Goal: Find specific page/section: Find specific page/section

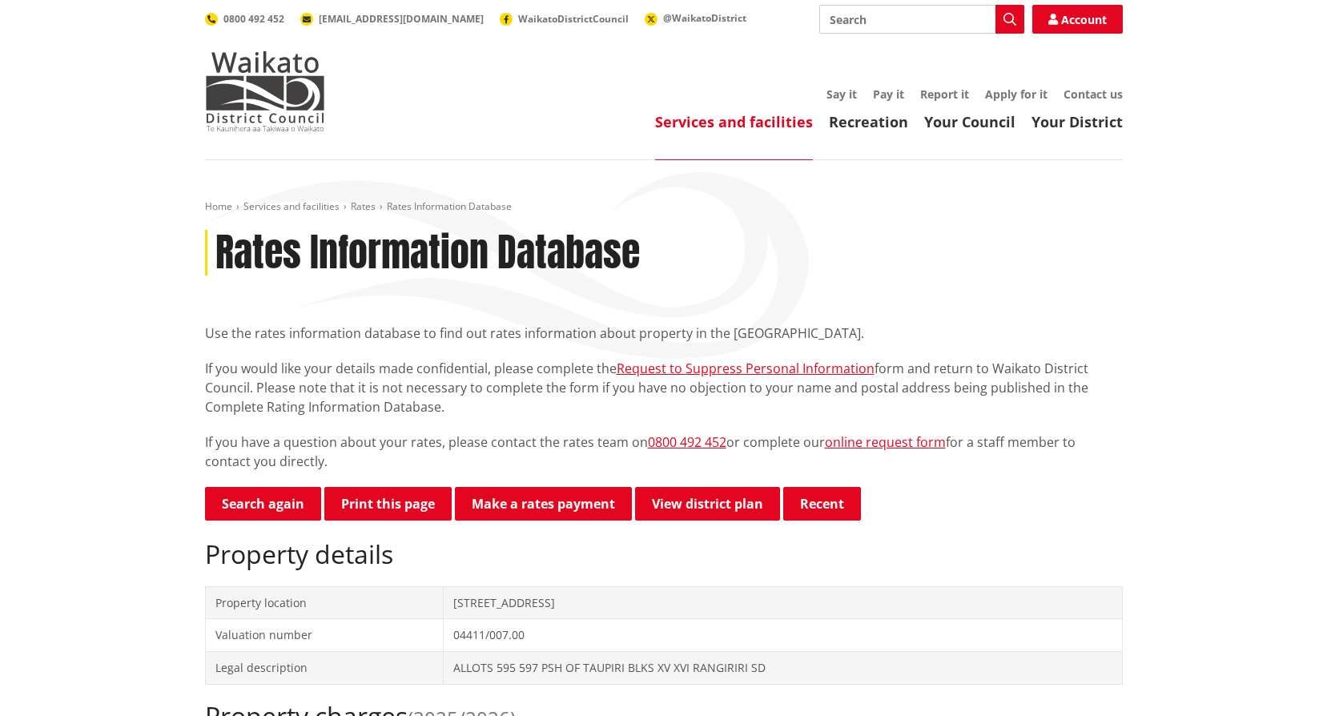
scroll to position [80, 0]
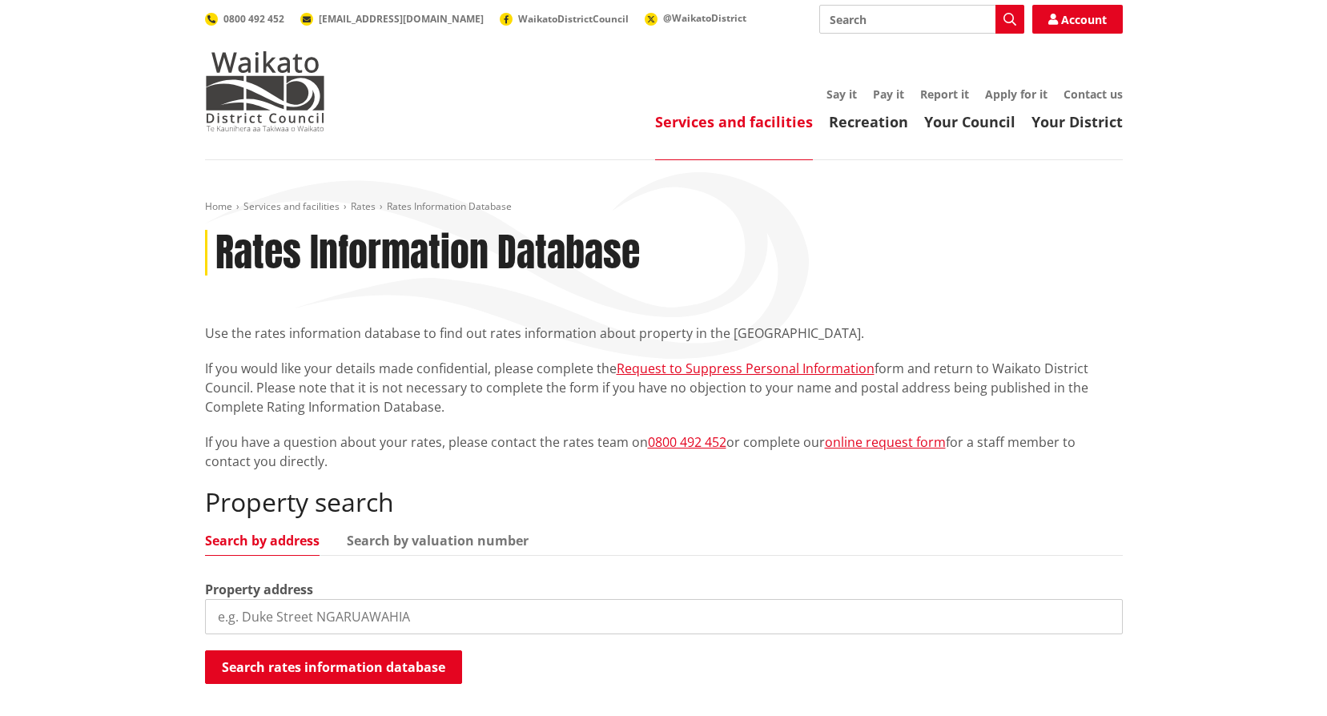
scroll to position [80, 0]
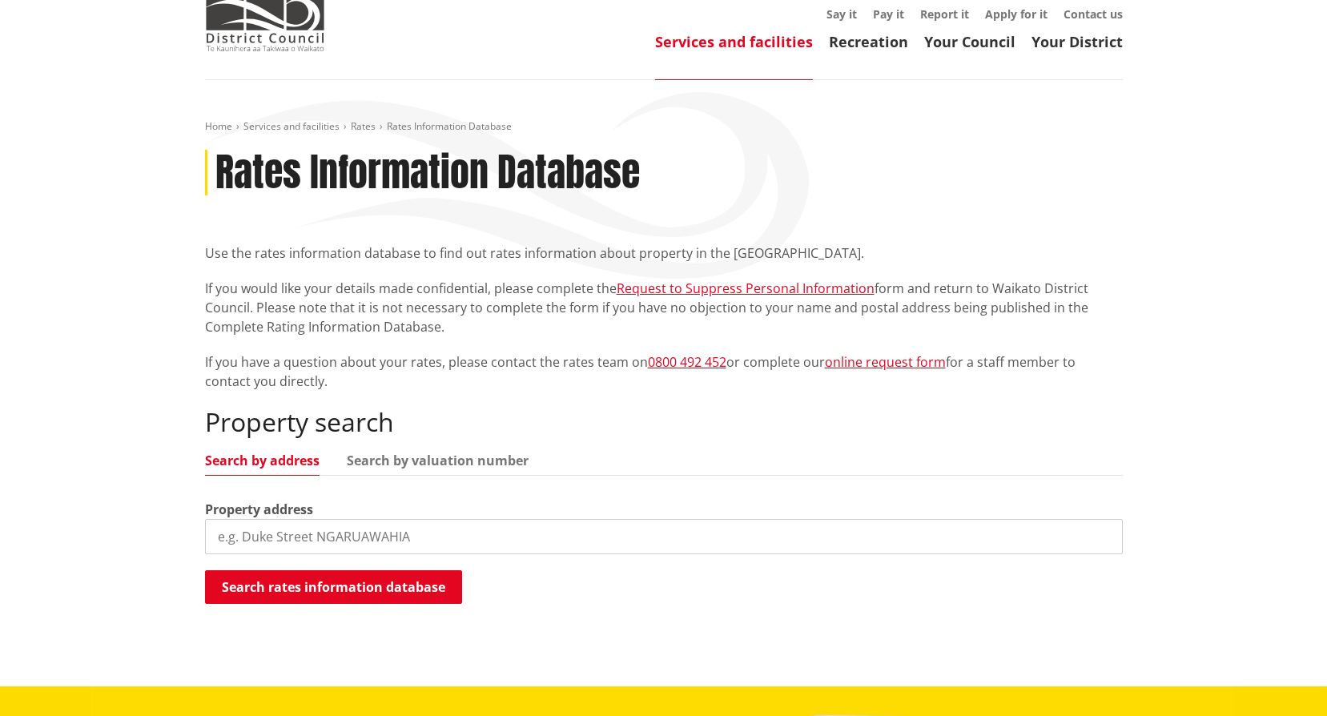
click at [349, 532] on input "search" at bounding box center [664, 536] width 918 height 35
type input "23A Eccles Ave"
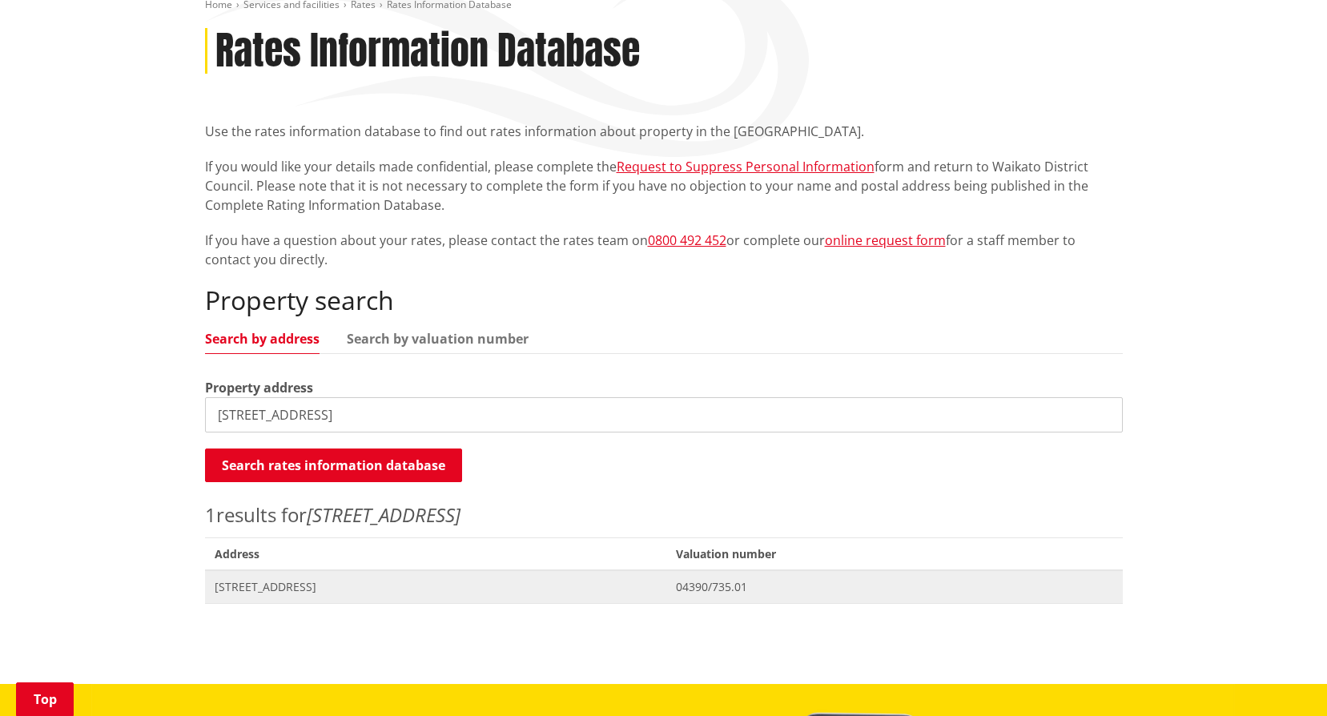
scroll to position [240, 0]
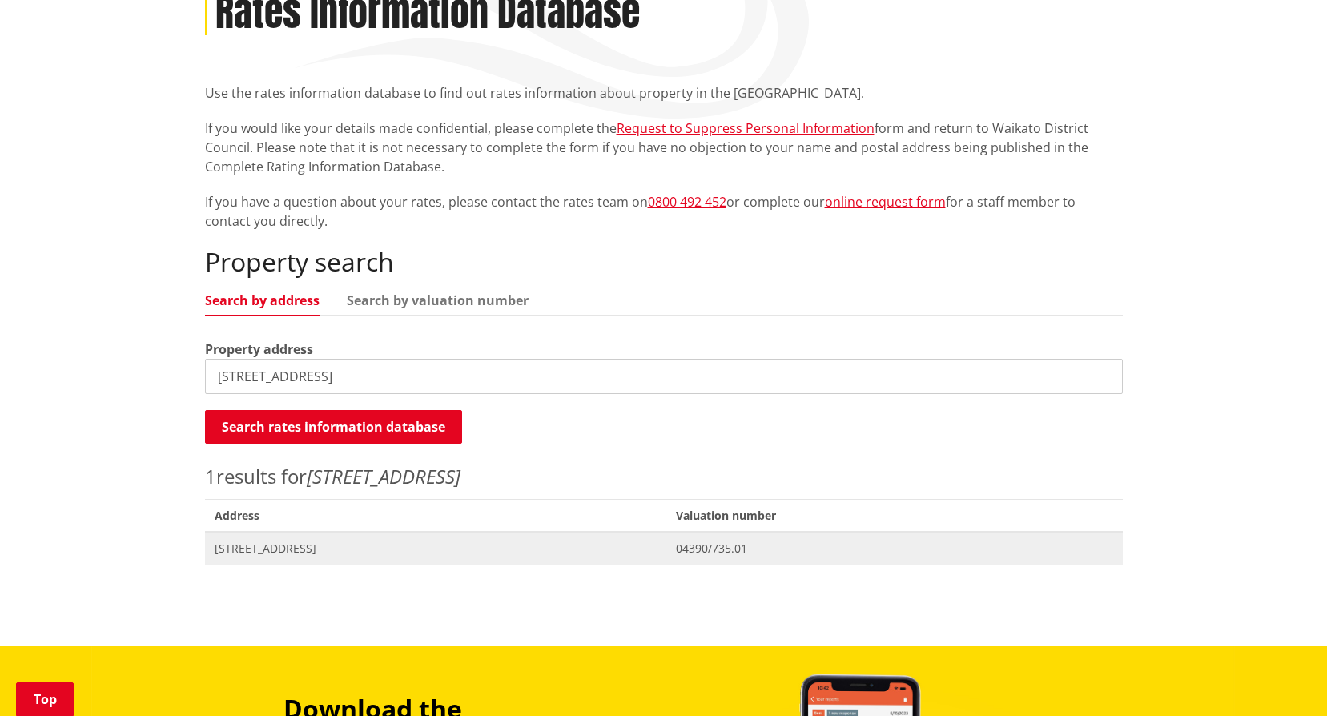
click at [345, 556] on span "23A Eccles Avenue TE KAUWHATA" at bounding box center [436, 548] width 443 height 16
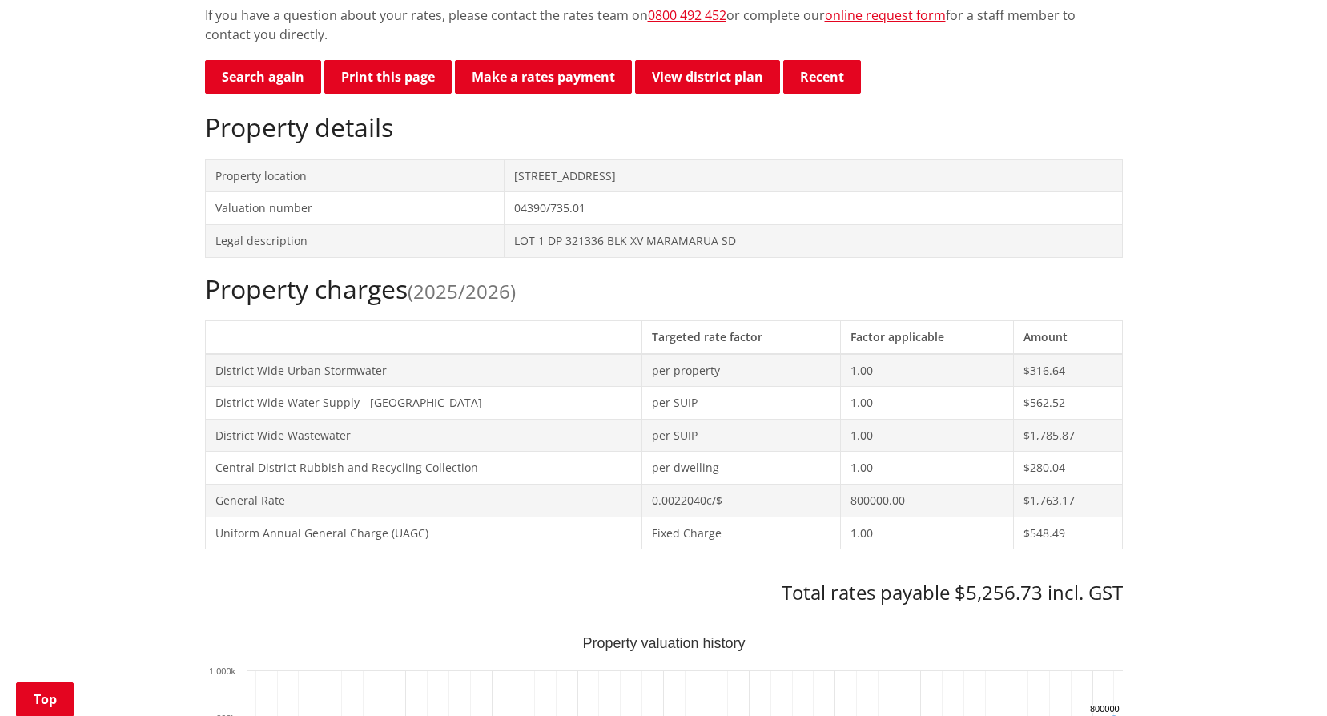
scroll to position [460, 0]
